Goal: Task Accomplishment & Management: Manage account settings

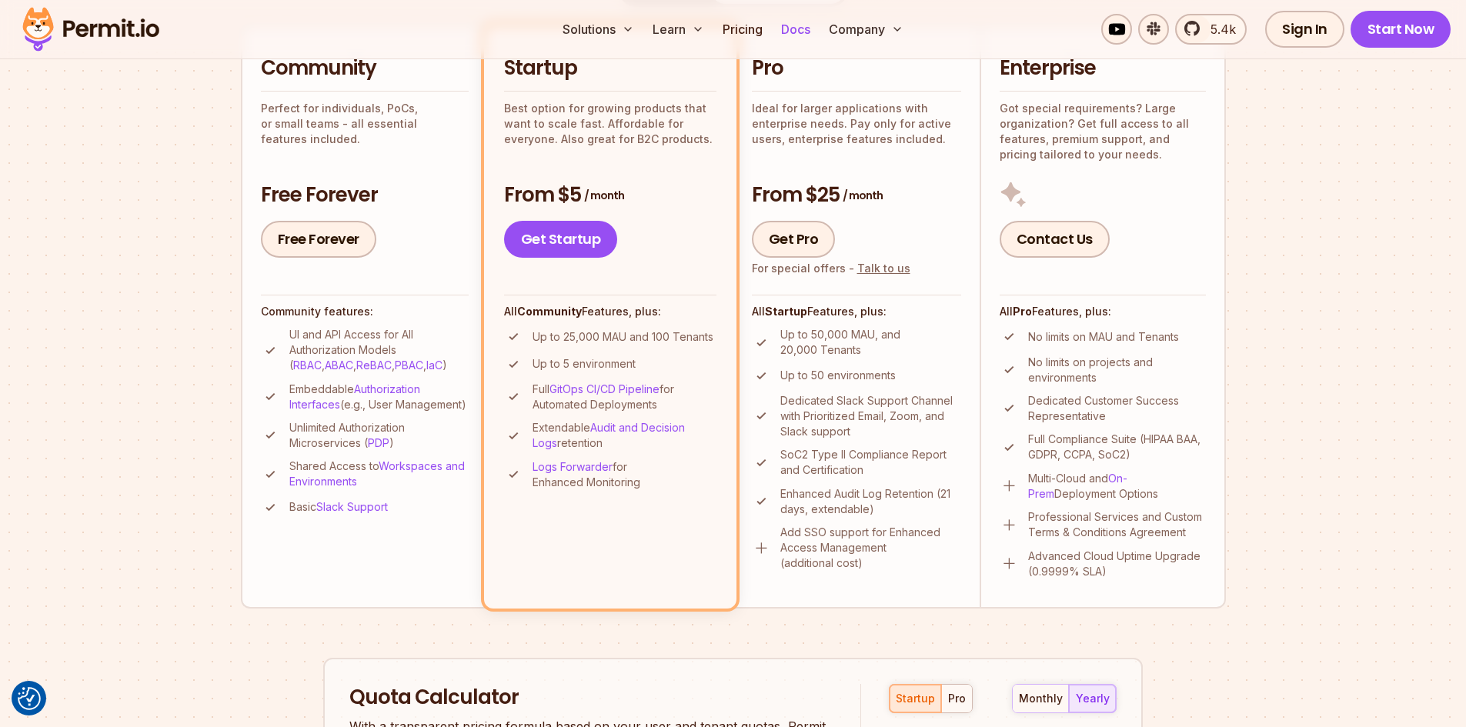
click at [796, 31] on link "Docs" at bounding box center [796, 29] width 42 height 31
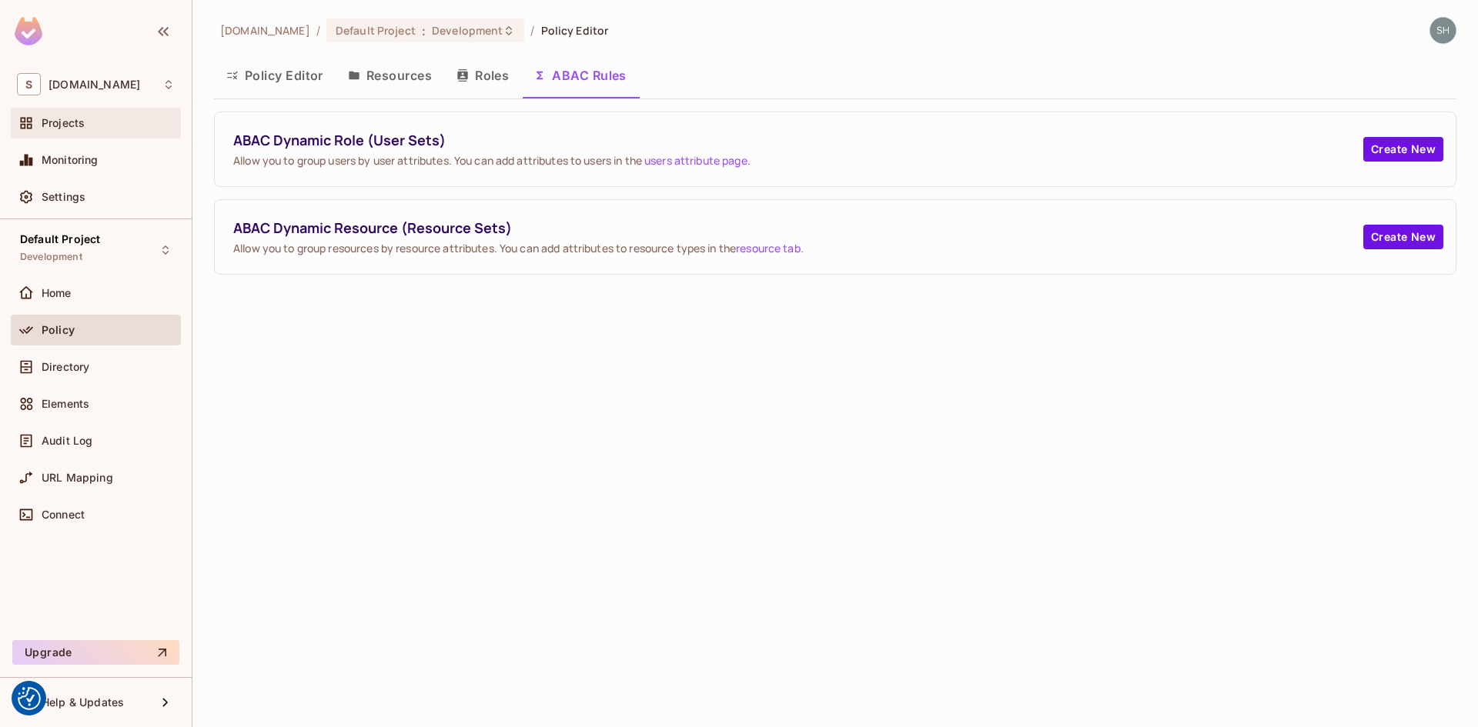
click at [68, 128] on span "Projects" at bounding box center [63, 123] width 43 height 12
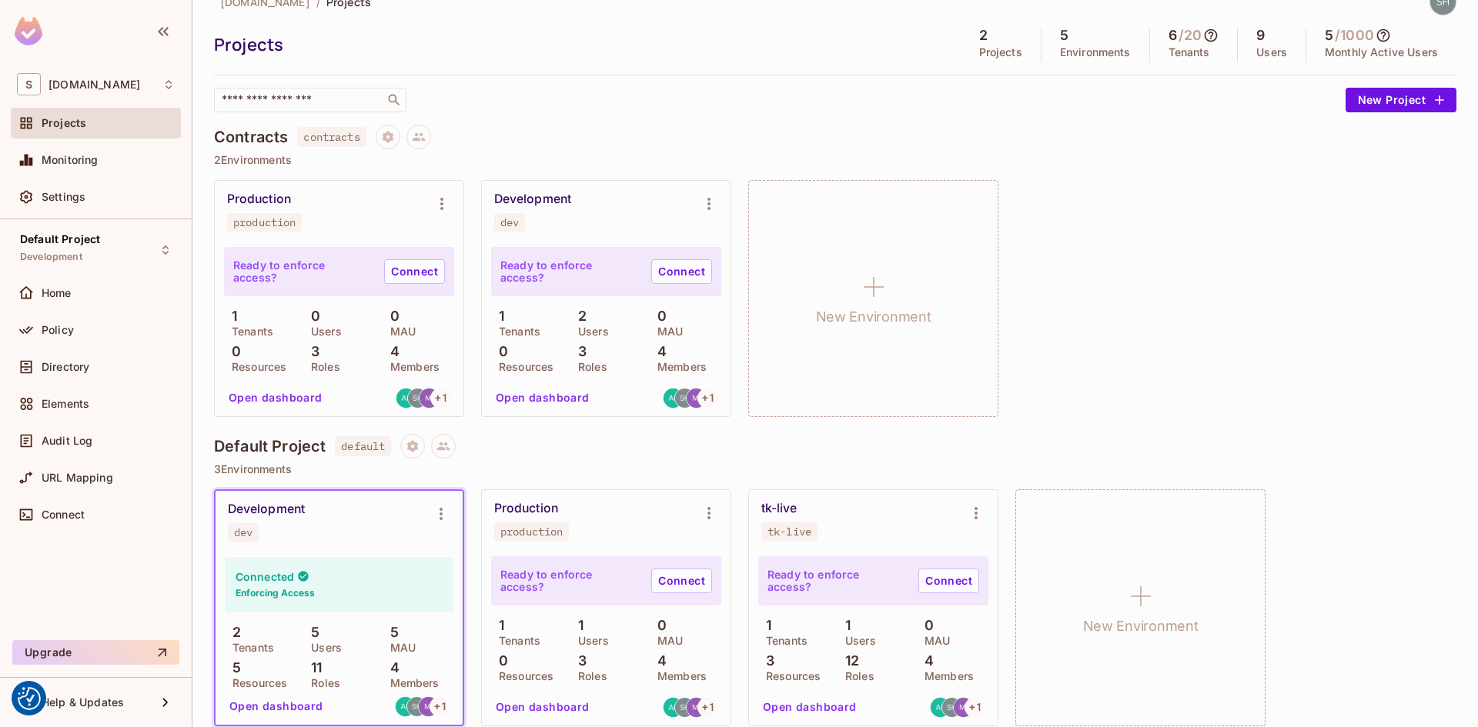
scroll to position [45, 0]
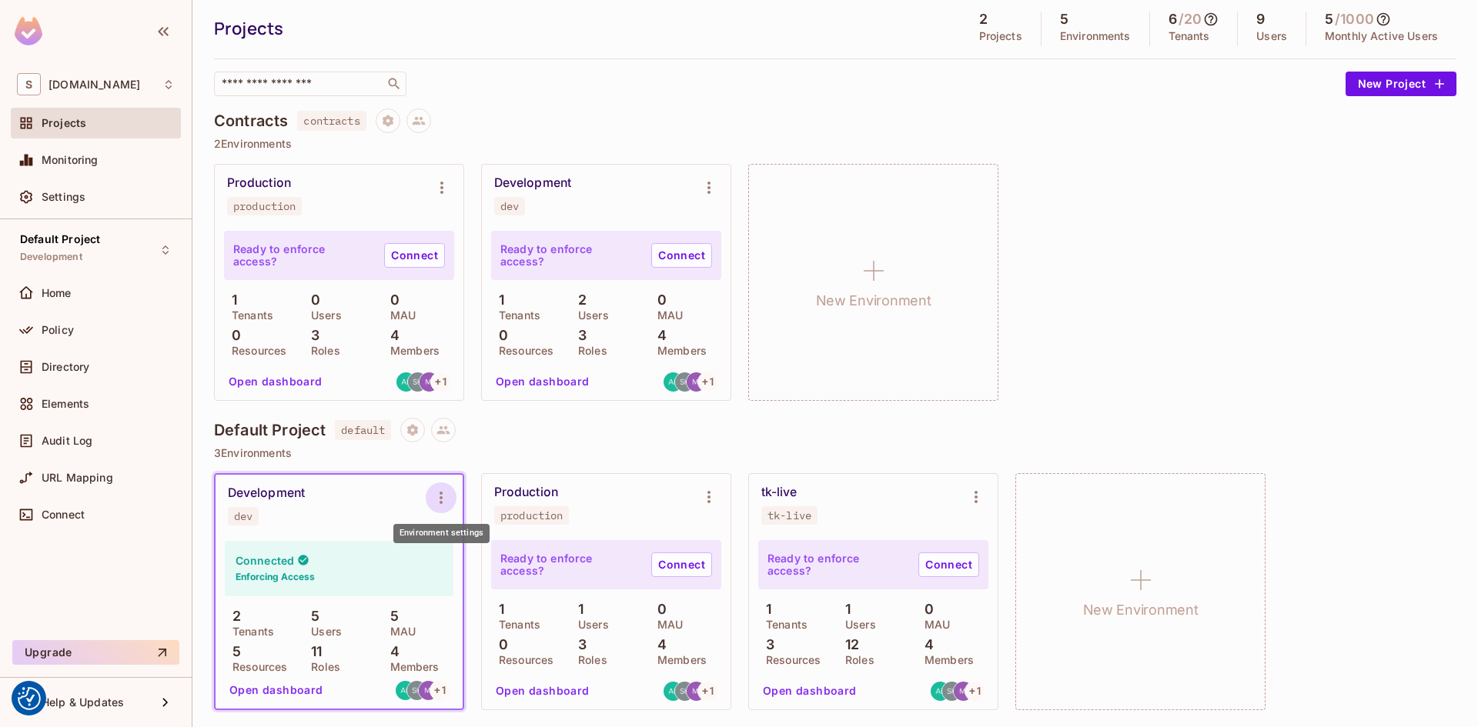
click at [443, 502] on icon "Environment settings" at bounding box center [441, 498] width 18 height 18
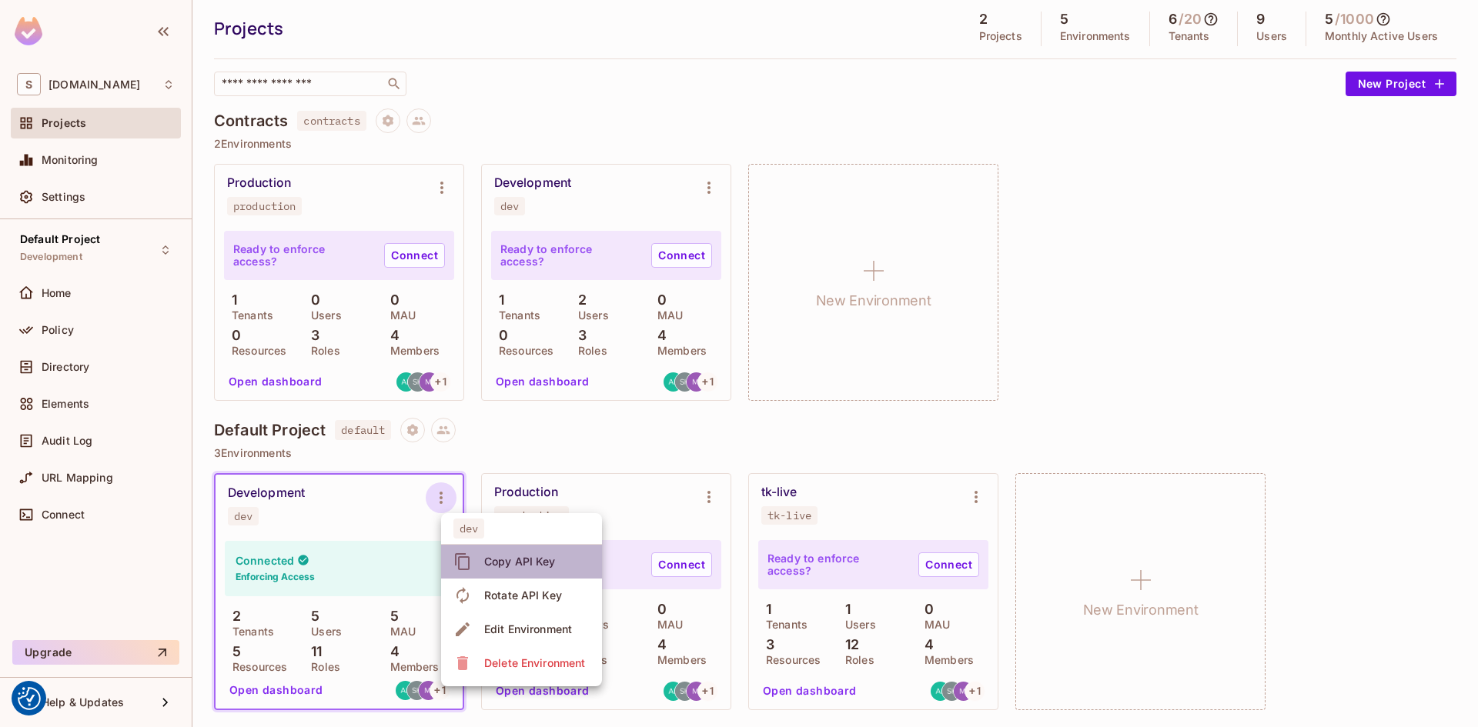
click at [526, 562] on div "Copy API Key" at bounding box center [520, 561] width 72 height 15
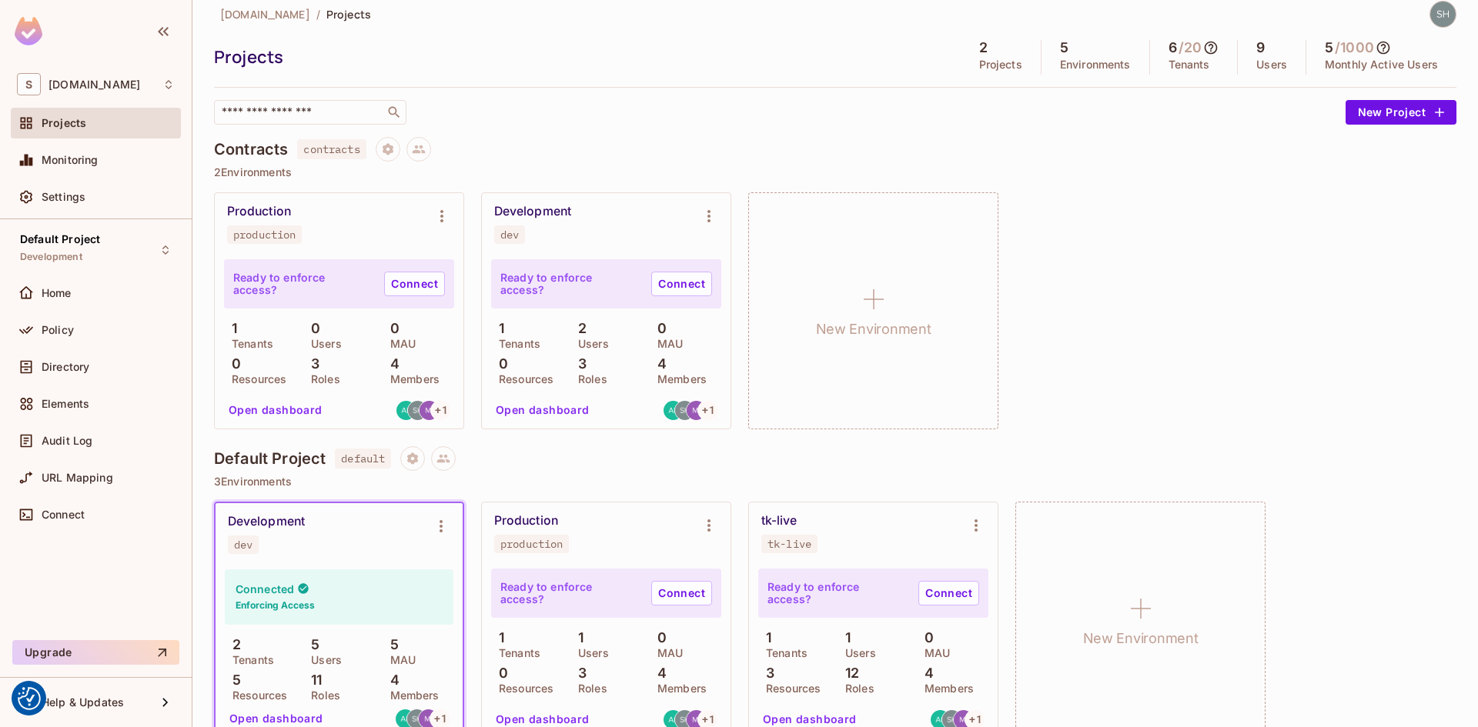
scroll to position [0, 0]
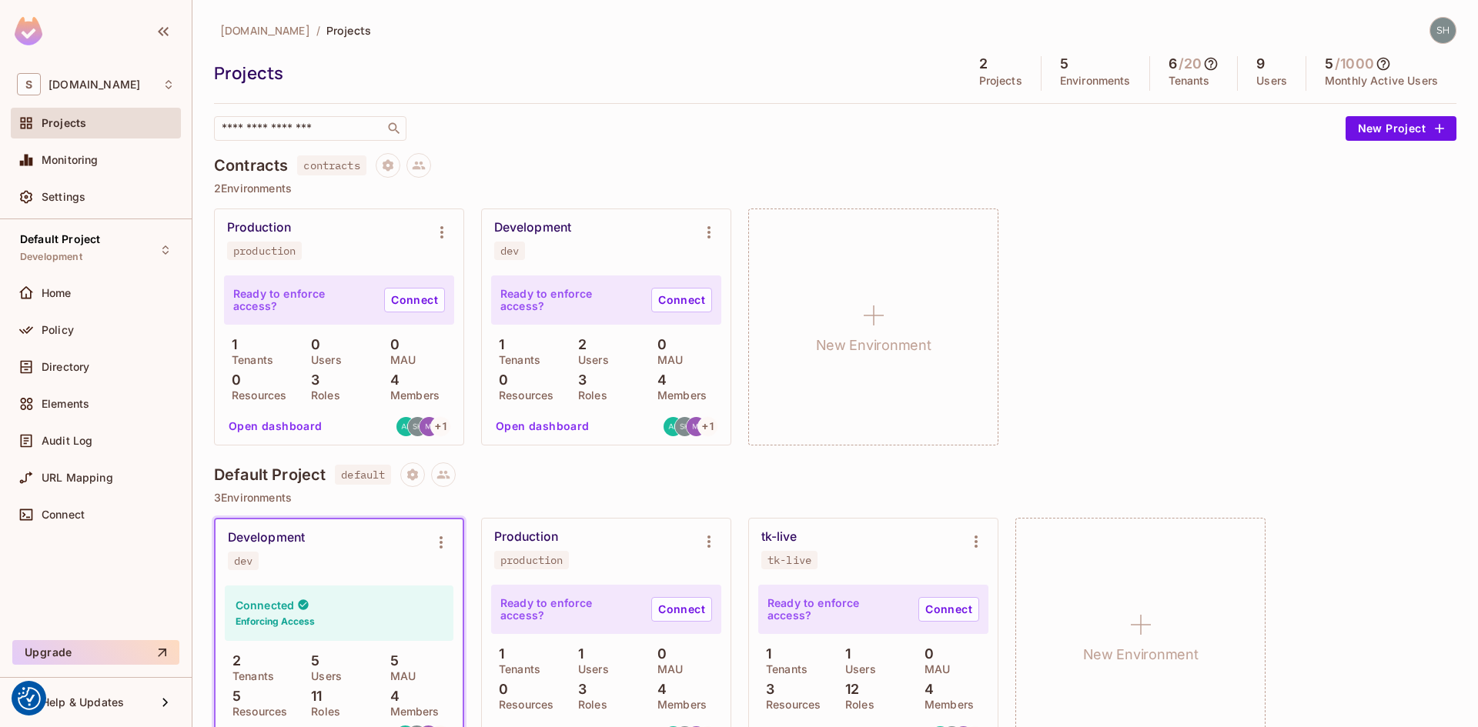
click at [1431, 32] on img at bounding box center [1442, 30] width 25 height 25
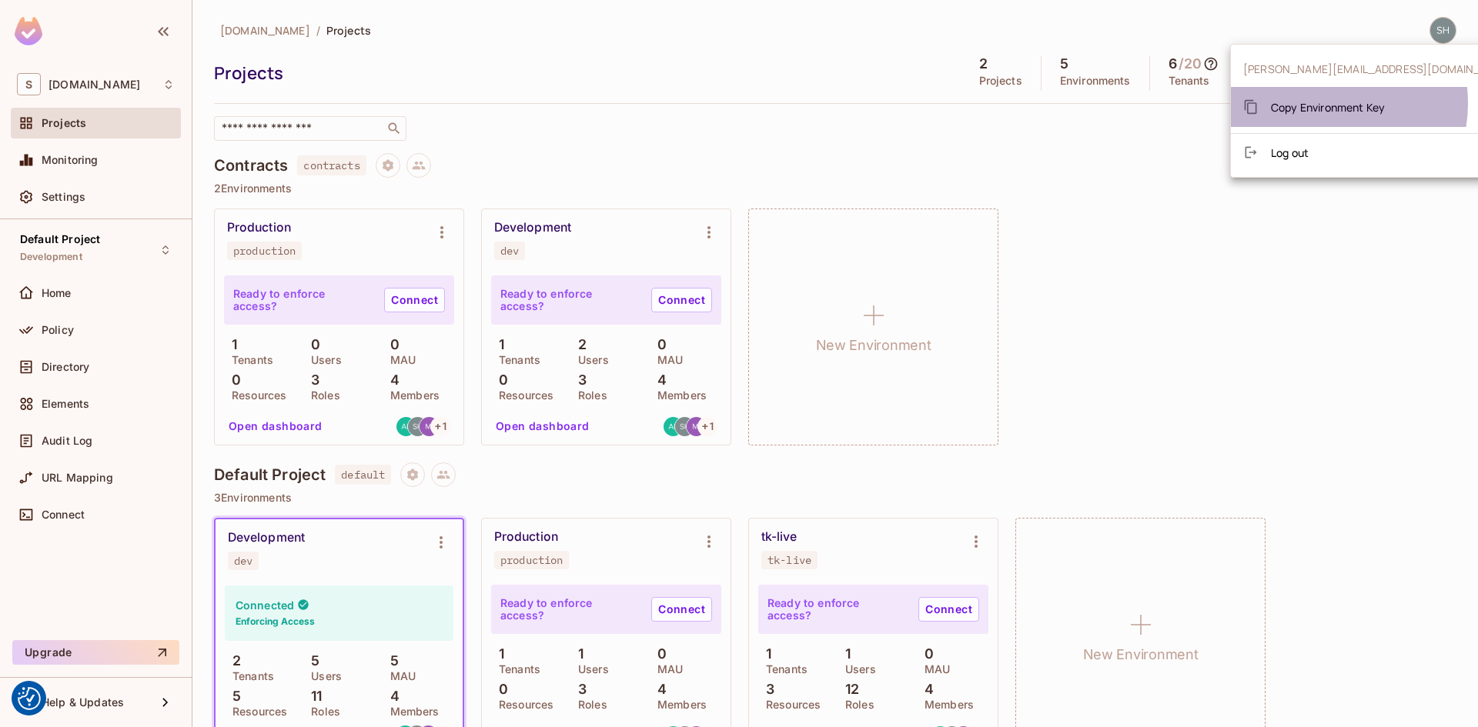
click at [1320, 103] on span "Copy Environment Key" at bounding box center [1328, 107] width 114 height 15
